Goal: Transaction & Acquisition: Purchase product/service

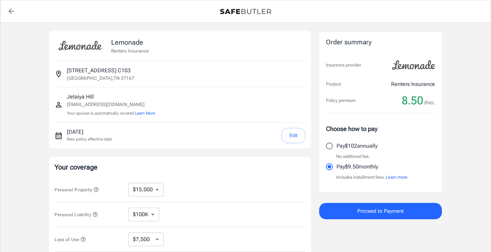
select select "15000"
select select "7500"
click at [46, 102] on div "Lemonade Renters Insurance 200 Carriage House Dr C103 Smyrna , TN 37167 Jetaiya…" at bounding box center [245, 203] width 409 height 363
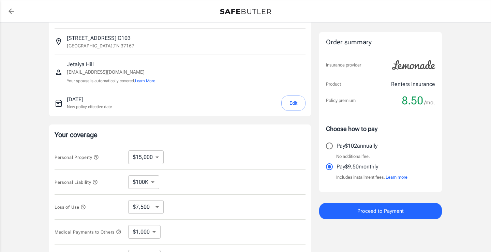
scroll to position [34, 0]
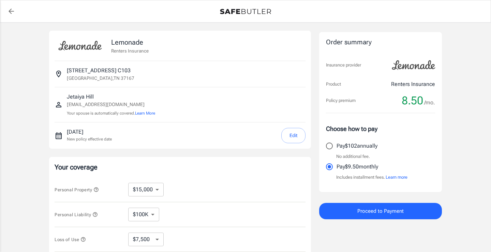
select select "15000"
select select "7500"
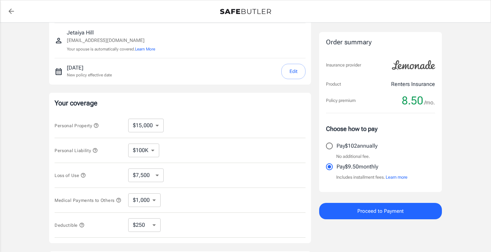
scroll to position [66, 0]
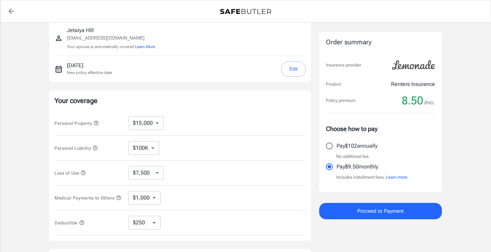
click at [154, 148] on select "$100K $200K $300K $400K $500K" at bounding box center [143, 148] width 31 height 14
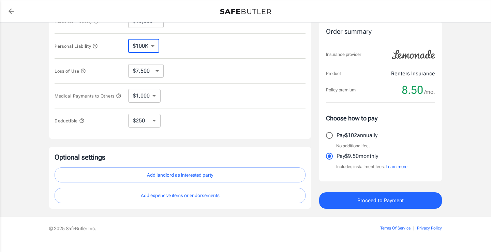
scroll to position [170, 0]
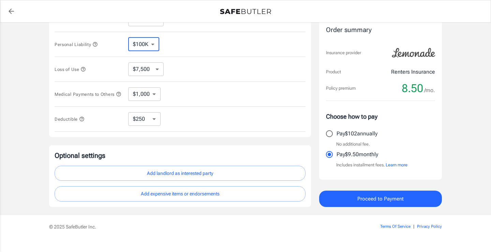
click at [215, 173] on button "Add landlord as interested party" at bounding box center [180, 173] width 251 height 15
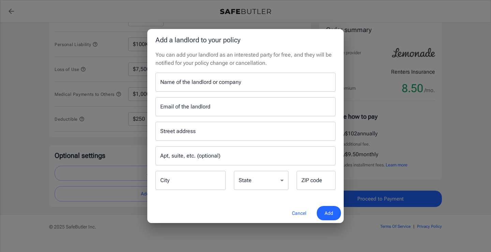
click at [206, 81] on input "Name of the landlord or company" at bounding box center [245, 82] width 180 height 19
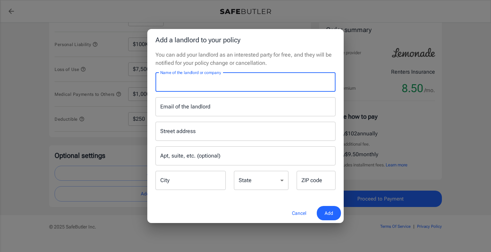
paste input "INSURANCE TRACKING"
type input "INSURANCE TRACKING"
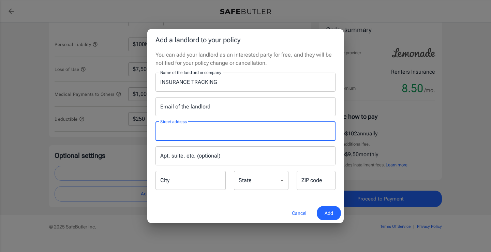
click at [206, 126] on input "Street address" at bounding box center [245, 131] width 174 height 13
paste input "P.O. BOX 100513"
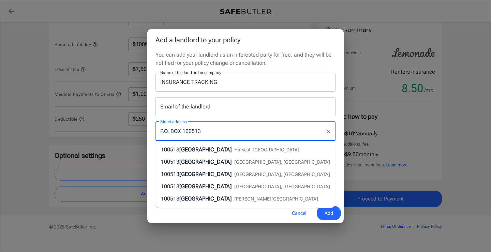
type input "P.O. BOX 100513"
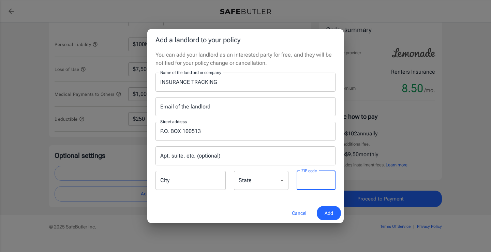
click at [311, 176] on div "ZIP code ZIP code" at bounding box center [316, 180] width 39 height 19
paste input "29502"
type input "29502"
click at [283, 152] on input "Apt, suite, etc. (optional)" at bounding box center [245, 155] width 180 height 19
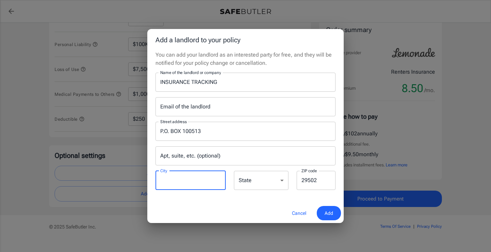
click at [203, 177] on input "City" at bounding box center [190, 180] width 70 height 19
type input "Florence"
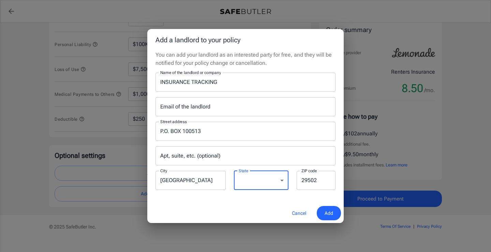
select select "AL"
click at [236, 158] on input "Apt, suite, etc. (optional)" at bounding box center [245, 155] width 180 height 19
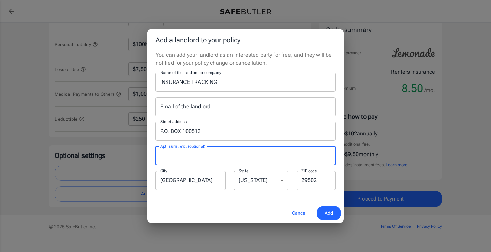
click at [246, 105] on input "Email of the landlord" at bounding box center [245, 106] width 180 height 19
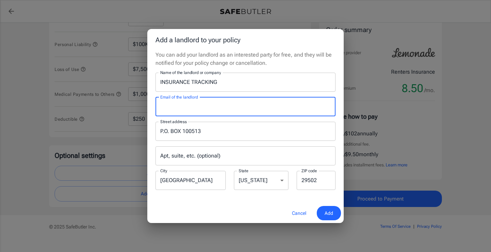
paste input "greystar@assurant.com"
type input "greystar@assurant.com"
click at [252, 142] on div "Street address P.O. BOX 100513 Street address Apt, suite, etc. (optional) Apt, …" at bounding box center [245, 153] width 188 height 75
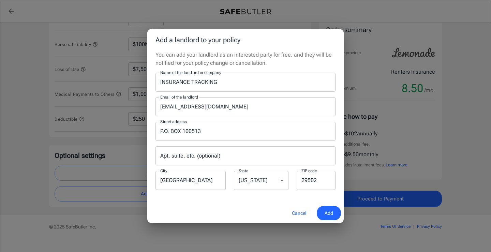
click at [325, 210] on span "Add" at bounding box center [328, 213] width 9 height 9
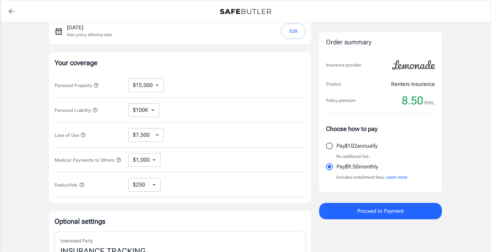
scroll to position [106, 0]
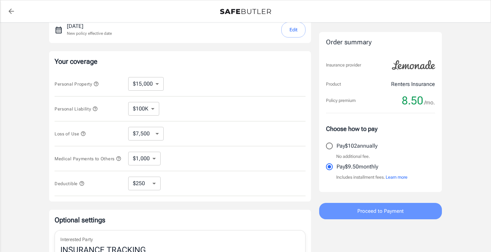
click at [345, 206] on button "Proceed to Payment" at bounding box center [380, 211] width 123 height 16
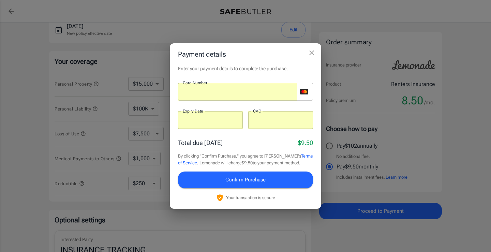
click at [234, 186] on button "Confirm Purchase" at bounding box center [245, 179] width 135 height 16
click at [215, 189] on div "Total due today $9.50 By clicking "Confirm Purchase," you agree to Lemonade's T…" at bounding box center [245, 169] width 135 height 63
click at [212, 182] on button "Confirm Purchase" at bounding box center [245, 179] width 135 height 16
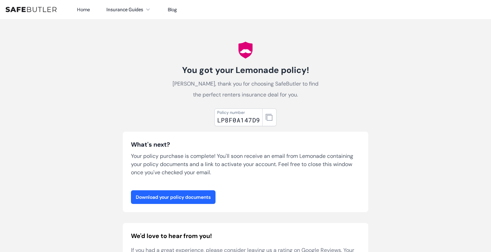
click at [196, 193] on link "Download your policy documents" at bounding box center [173, 197] width 85 height 14
